Goal: Task Accomplishment & Management: Use online tool/utility

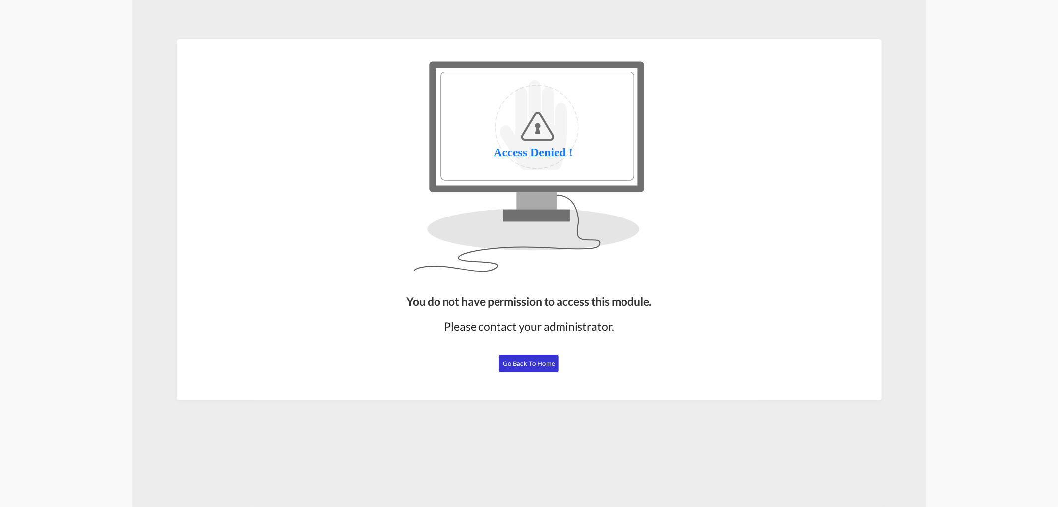
click at [519, 360] on span "Go Back to Home" at bounding box center [529, 363] width 52 height 8
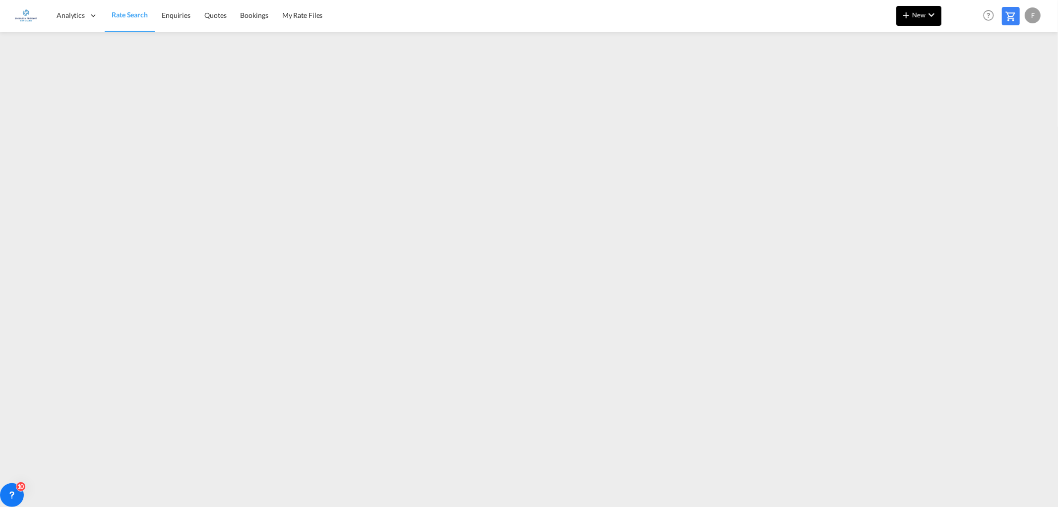
click at [925, 7] on button "New" at bounding box center [919, 16] width 45 height 20
click at [960, 73] on span "Ratesheet" at bounding box center [960, 74] width 11 height 20
click at [121, 11] on span "Rate Search" at bounding box center [130, 15] width 36 height 8
click at [136, 16] on span "Rate Search" at bounding box center [130, 14] width 36 height 8
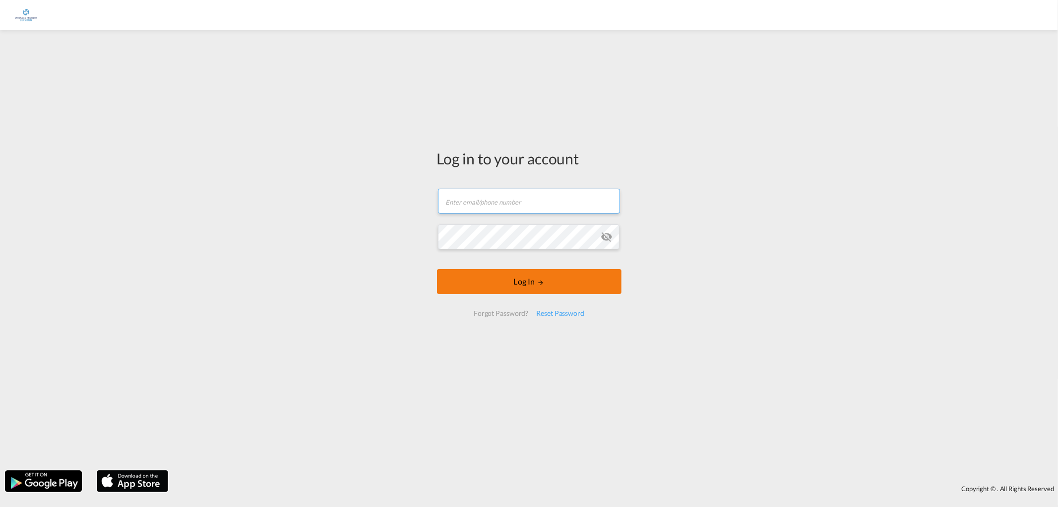
type input "frits.vanschaik@embassyfreight.nl"
click at [517, 283] on button "Log In" at bounding box center [529, 281] width 185 height 25
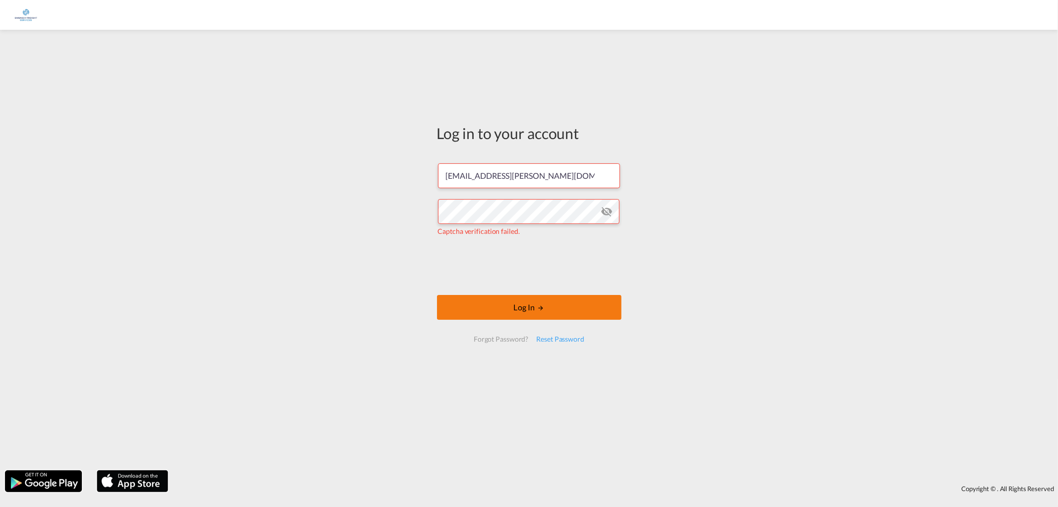
click at [522, 308] on button "Log In" at bounding box center [529, 307] width 185 height 25
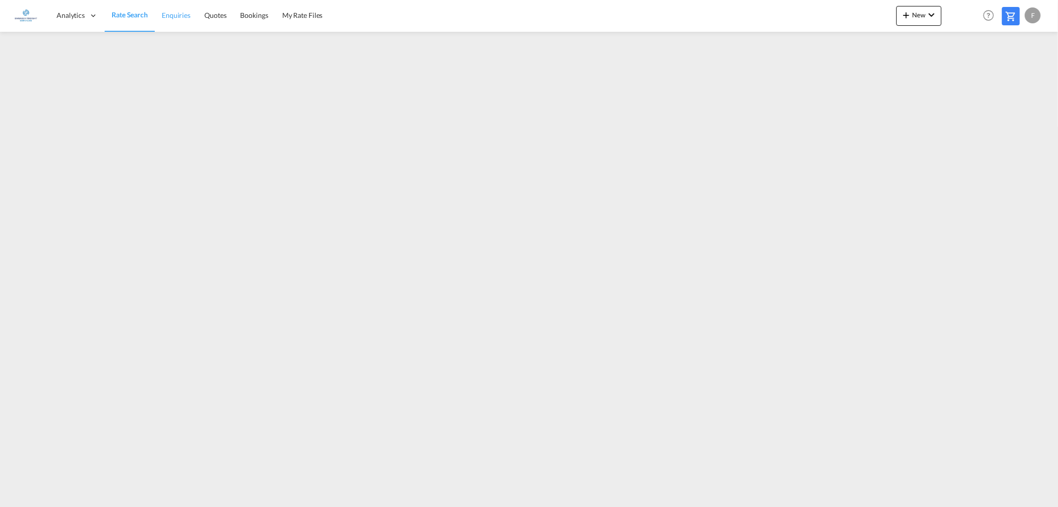
click at [177, 17] on span "Enquiries" at bounding box center [176, 15] width 29 height 8
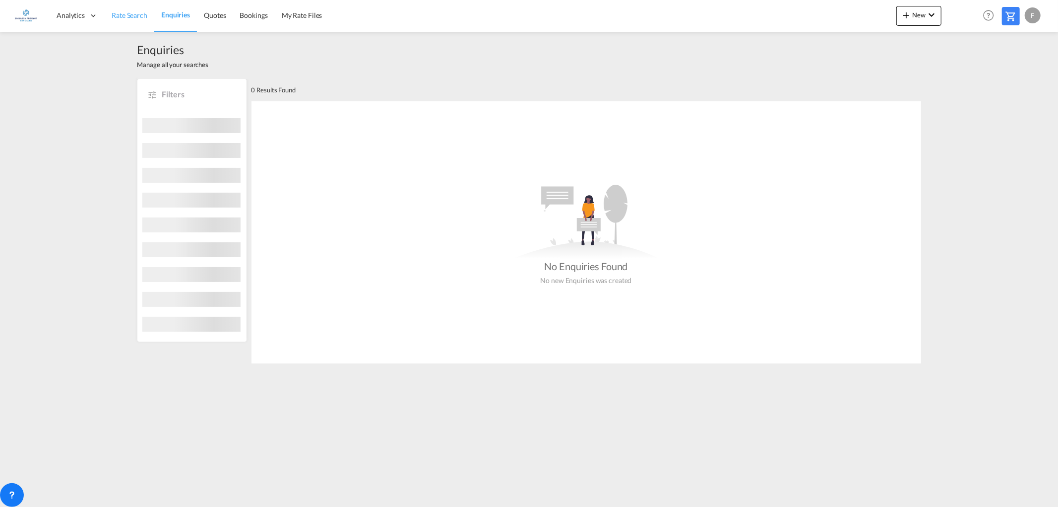
click at [122, 15] on span "Rate Search" at bounding box center [130, 15] width 36 height 8
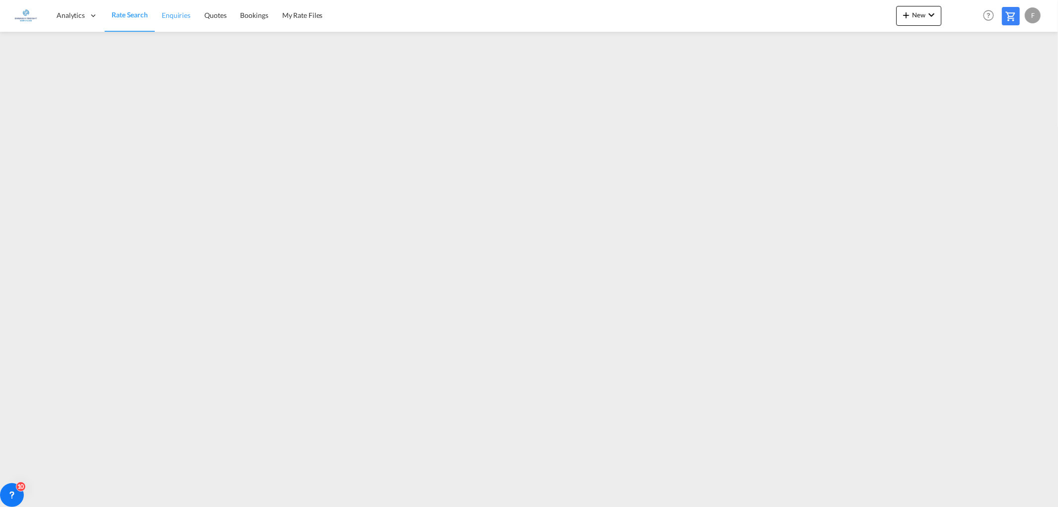
click at [169, 15] on span "Enquiries" at bounding box center [176, 15] width 29 height 8
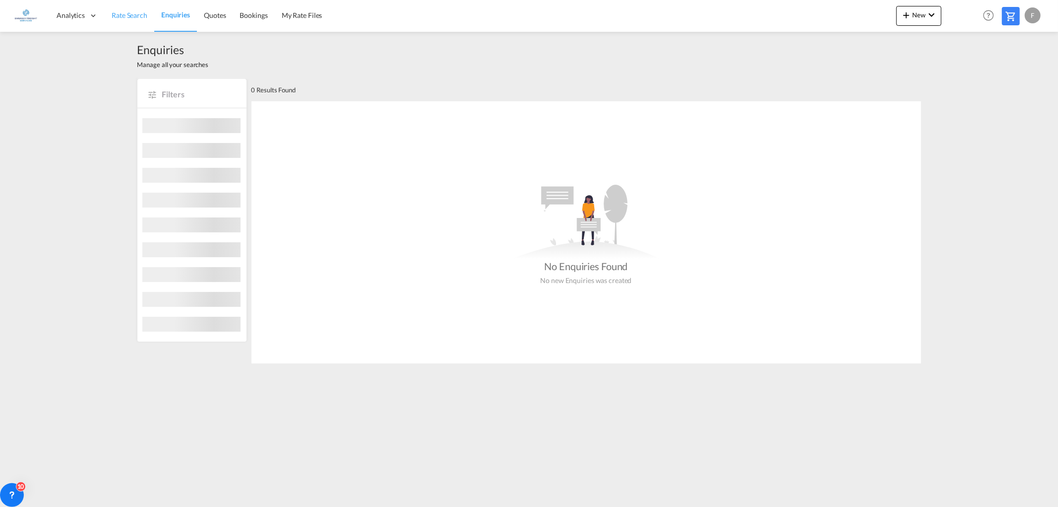
click at [133, 11] on span "Rate Search" at bounding box center [130, 15] width 36 height 8
